Goal: Find specific page/section: Find specific page/section

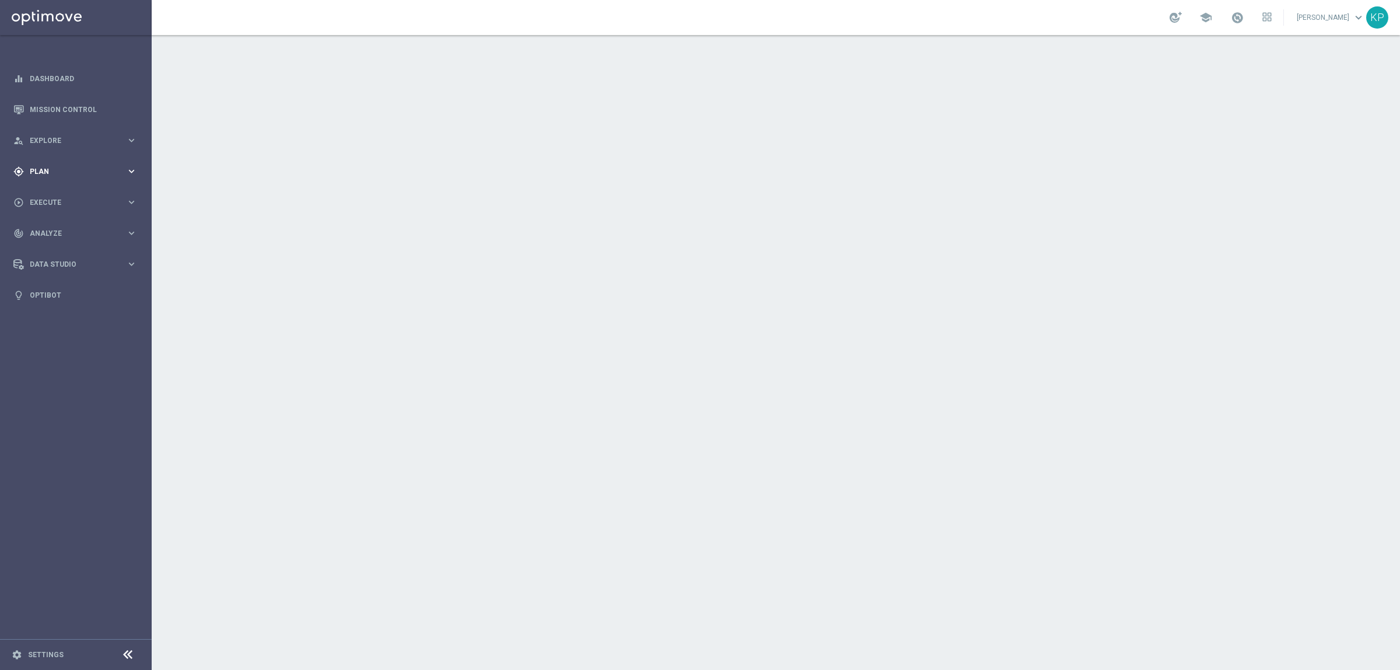
click at [73, 174] on span "Plan" at bounding box center [78, 171] width 96 height 7
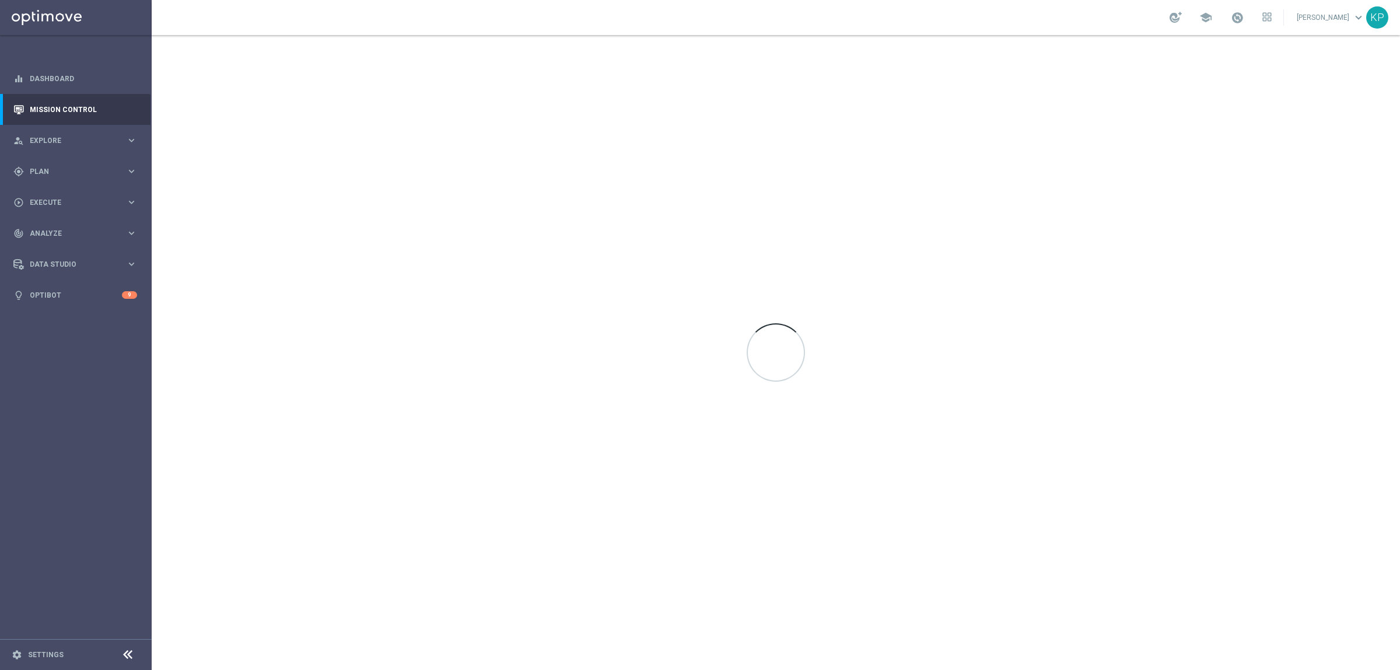
click at [59, 194] on link "Target Groups" at bounding box center [75, 195] width 91 height 9
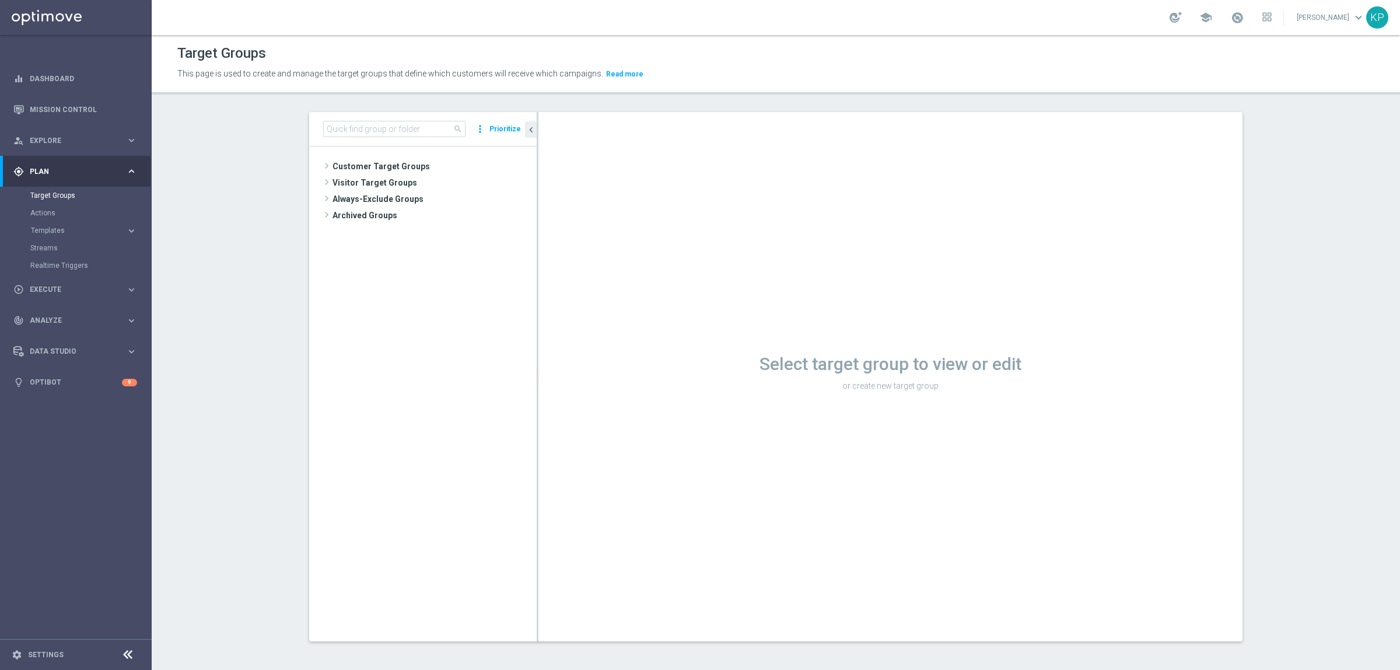
click at [357, 118] on div "search more_vert Prioritize" at bounding box center [422, 129] width 227 height 34
click at [357, 121] on input at bounding box center [394, 129] width 142 height 16
click at [357, 125] on input at bounding box center [394, 129] width 142 height 16
paste input "REACQ_ALL_TARGET_ZBR DO 200 PLN_180825"
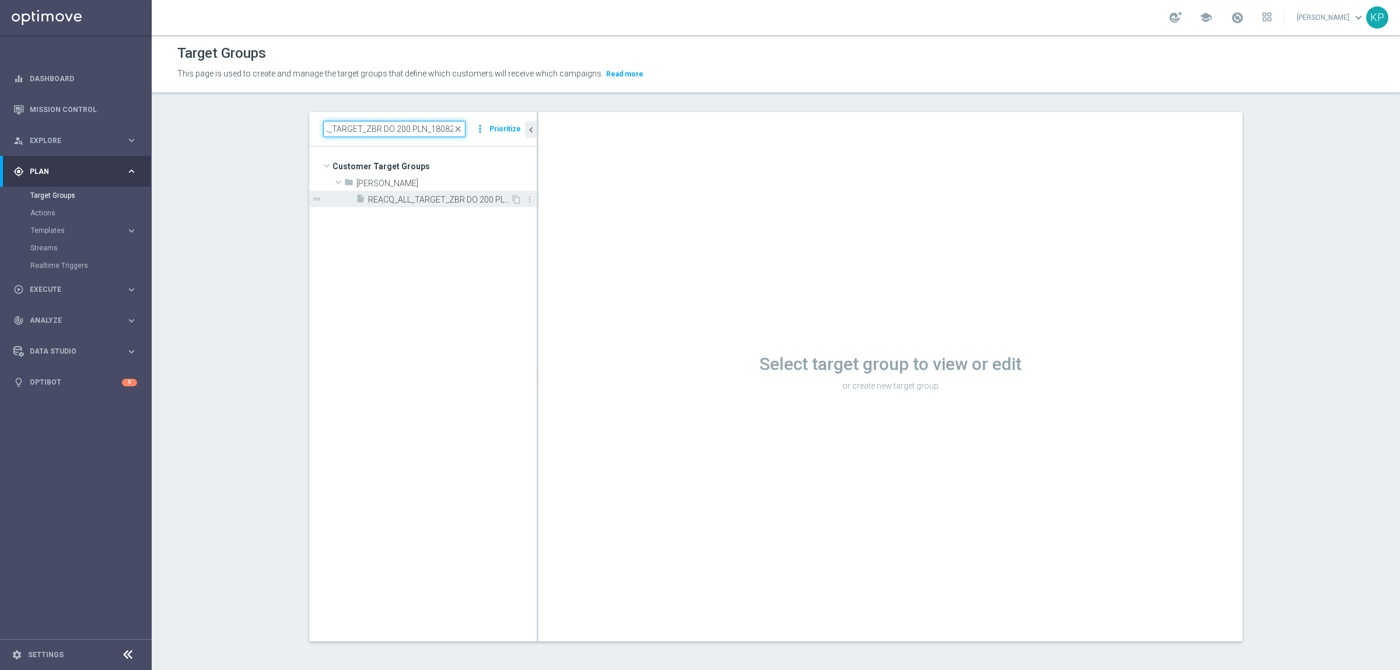
type input "REACQ_ALL_TARGET_ZBR DO 200 PLN_180825"
click at [423, 195] on span "REACQ_ALL_TARGET_ZBR DO 200 PLN_180825" at bounding box center [439, 200] width 142 height 10
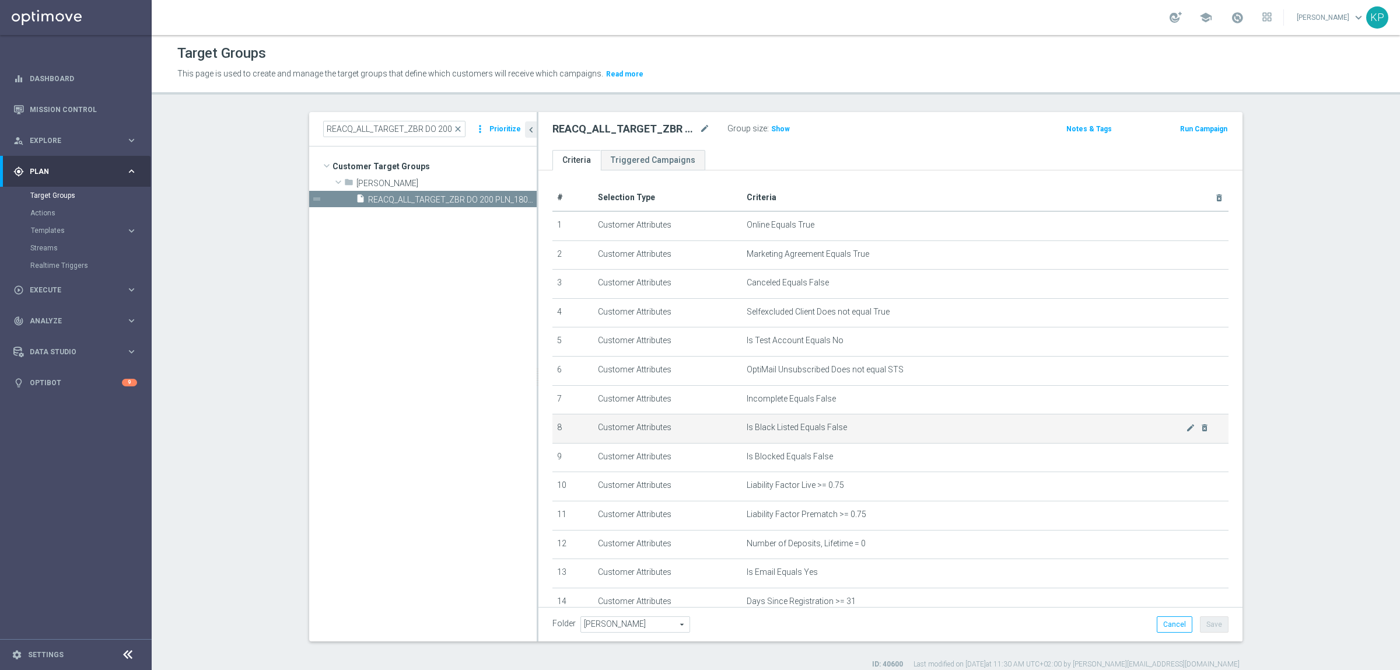
scroll to position [142, 0]
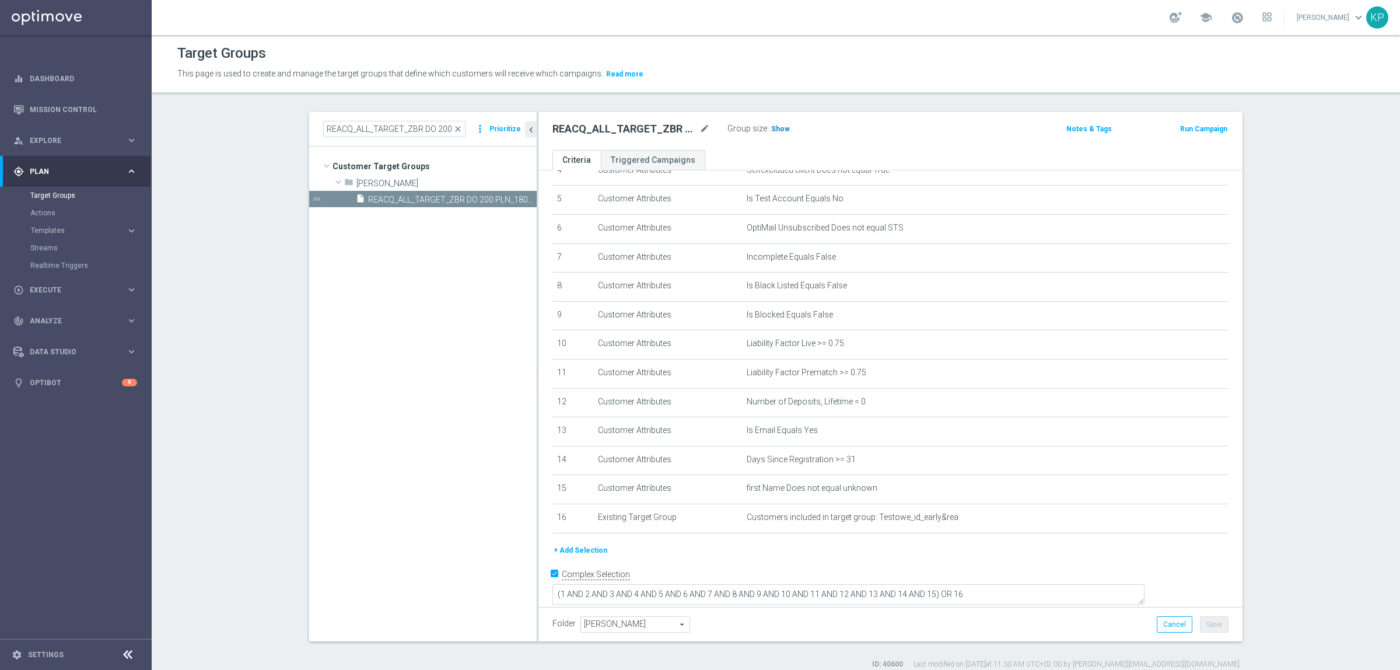
click at [777, 128] on span "Show" at bounding box center [780, 129] width 19 height 8
click at [845, 135] on div "REACQ_ALL_TARGET_ZBR DO 200 PLN_180825 mode_edit Group size : Show Calculating…" at bounding box center [775, 129] width 463 height 16
click at [248, 338] on section "REACQ_ALL_TARGET_ZBR DO 200 PLN_180825 close more_vert Prioritize Customer Targ…" at bounding box center [776, 390] width 1248 height 557
click at [847, 94] on header "Target Groups This page is used to create and manage the target groups that def…" at bounding box center [776, 64] width 1248 height 59
click at [345, 376] on tree-viewport "Customer Target Groups library_add create_new_folder folder" at bounding box center [422, 393] width 227 height 494
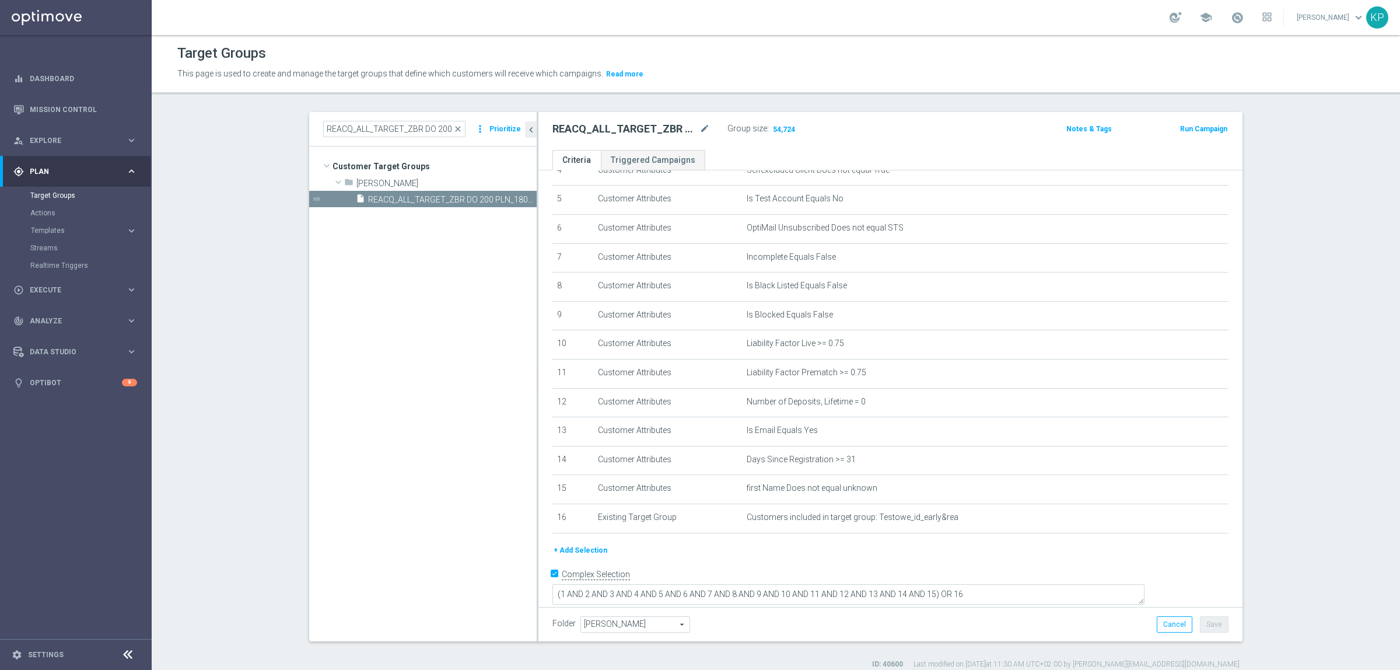
click at [250, 293] on section "REACQ_ALL_TARGET_ZBR DO 200 PLN_180825 close more_vert Prioritize Customer Targ…" at bounding box center [776, 390] width 1248 height 557
click at [47, 97] on link "Mission Control" at bounding box center [83, 109] width 107 height 31
